Goal: Task Accomplishment & Management: Manage account settings

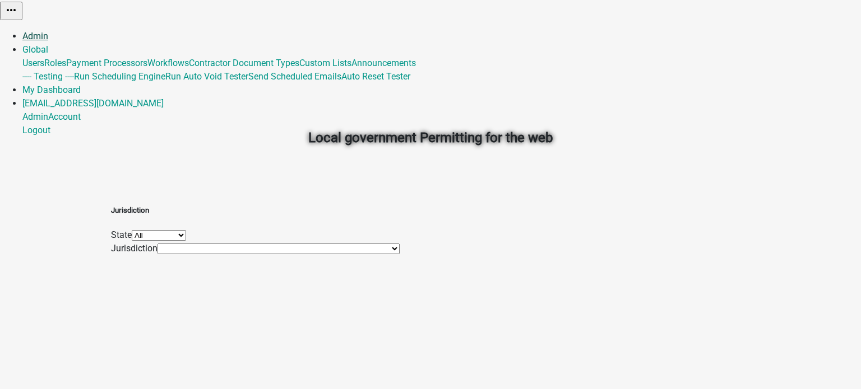
drag, startPoint x: 585, startPoint y: 15, endPoint x: 569, endPoint y: 19, distance: 16.2
click at [48, 31] on link "Admin" at bounding box center [35, 36] width 26 height 11
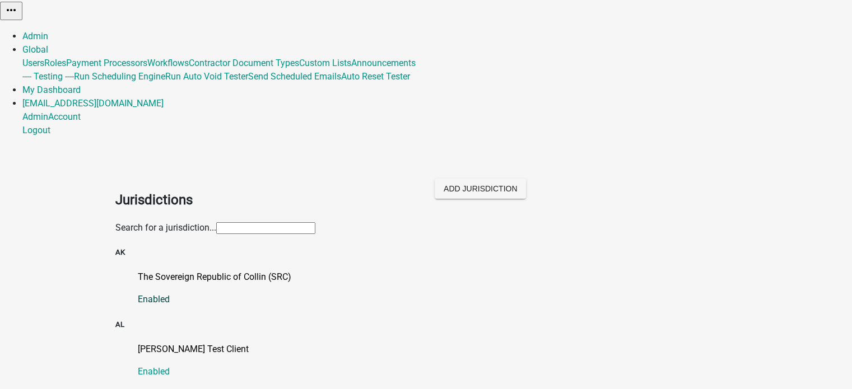
click at [193, 271] on p "The Sovereign Republic of Collin (SRC)" at bounding box center [438, 277] width 600 height 13
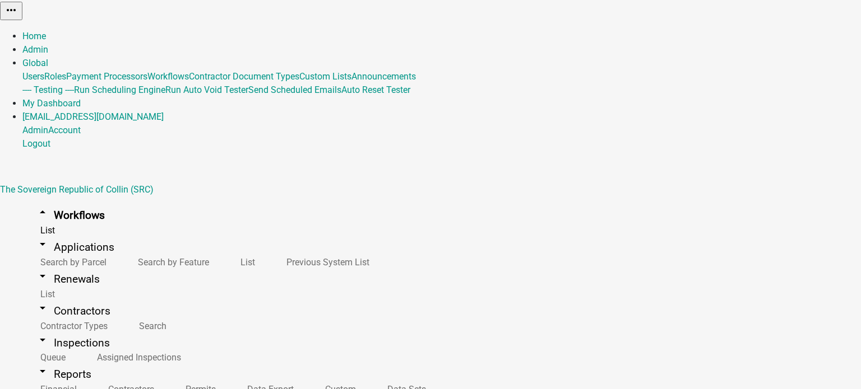
select select "AK"
select select "Pacific Standard Time ([GEOGRAPHIC_DATA])"
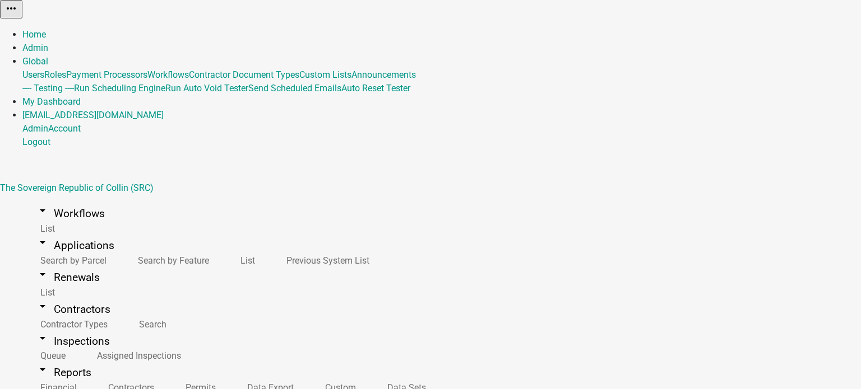
select select
